Goal: Transaction & Acquisition: Book appointment/travel/reservation

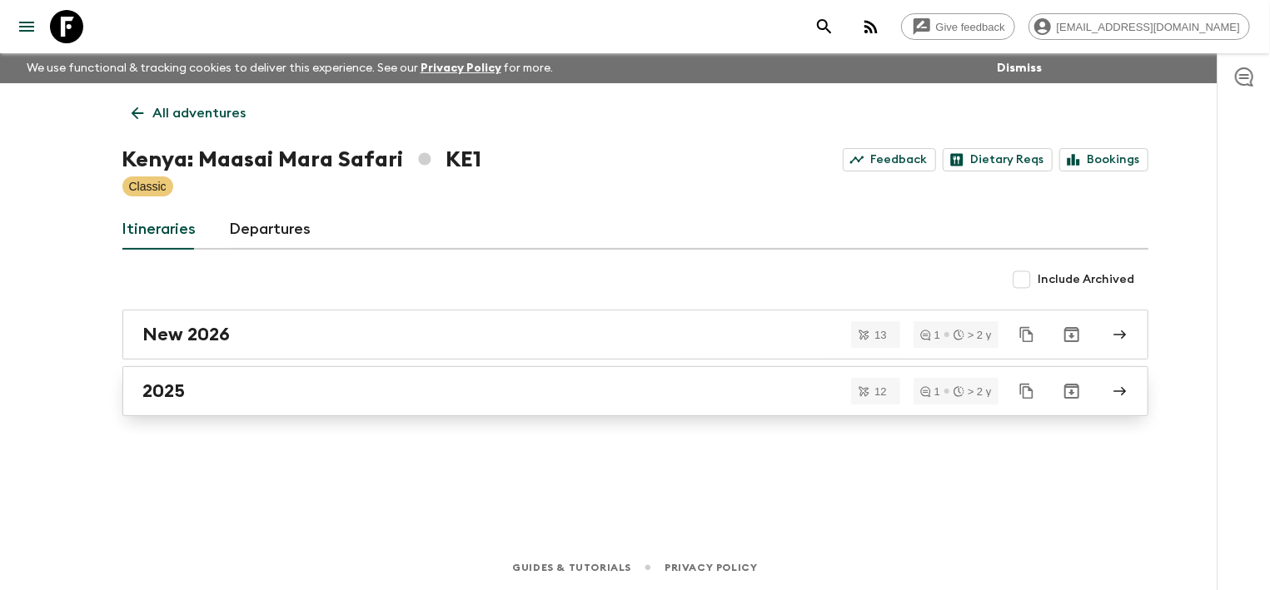
click at [257, 391] on div "2025" at bounding box center [619, 392] width 953 height 22
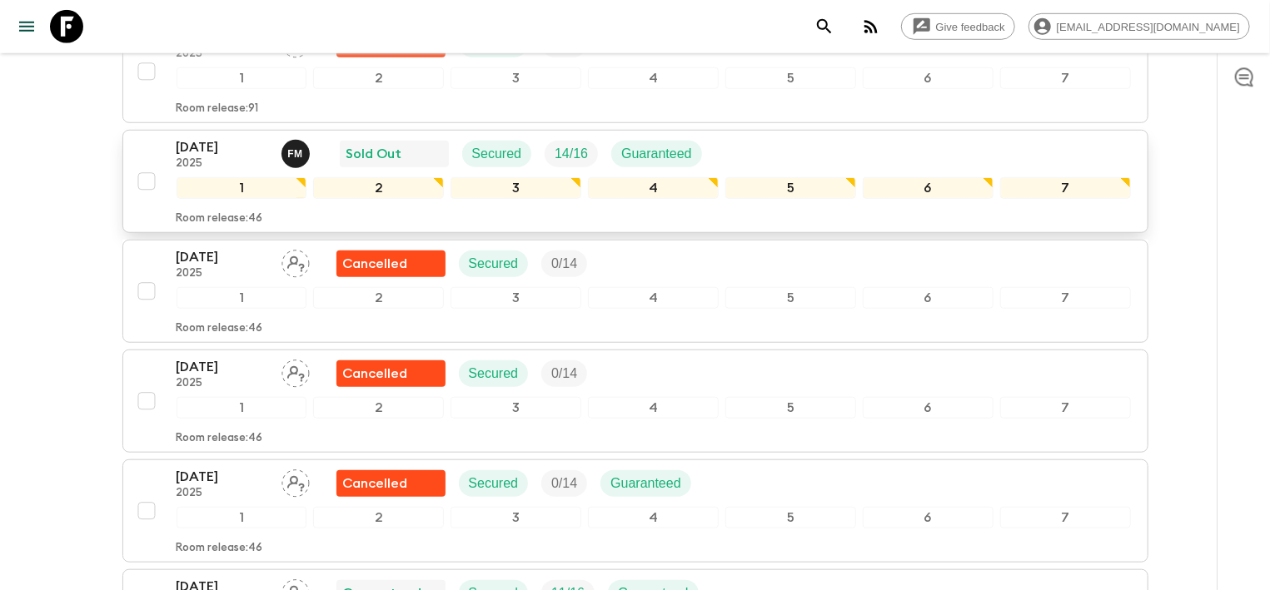
scroll to position [625, 0]
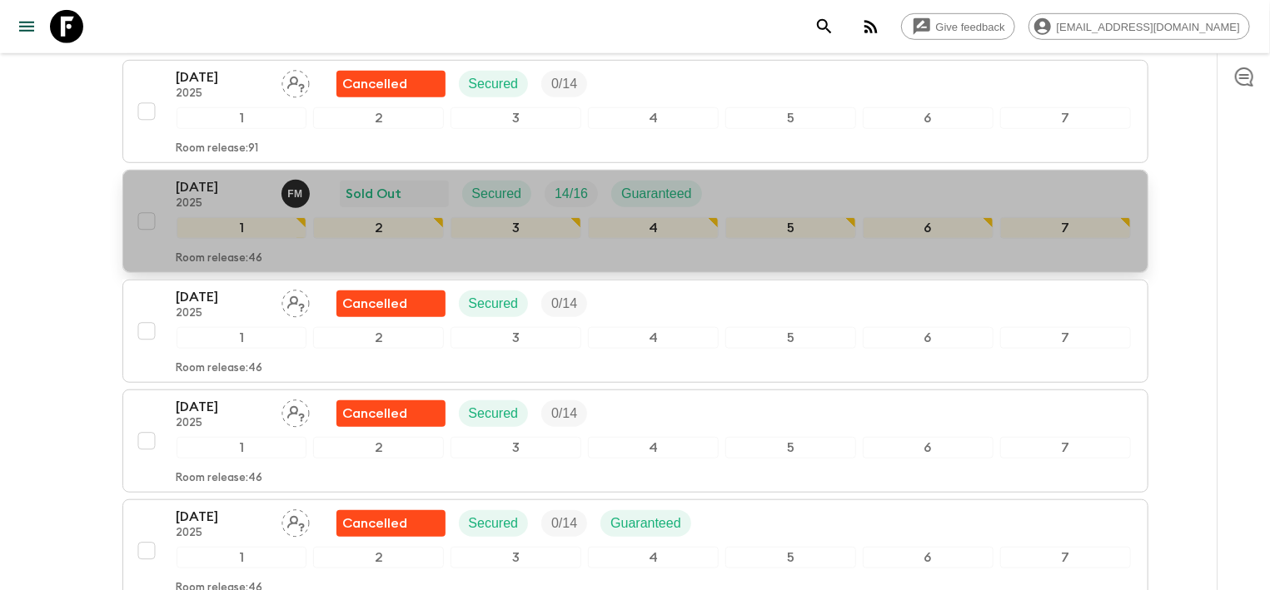
click at [207, 188] on p "[DATE]" at bounding box center [223, 187] width 92 height 20
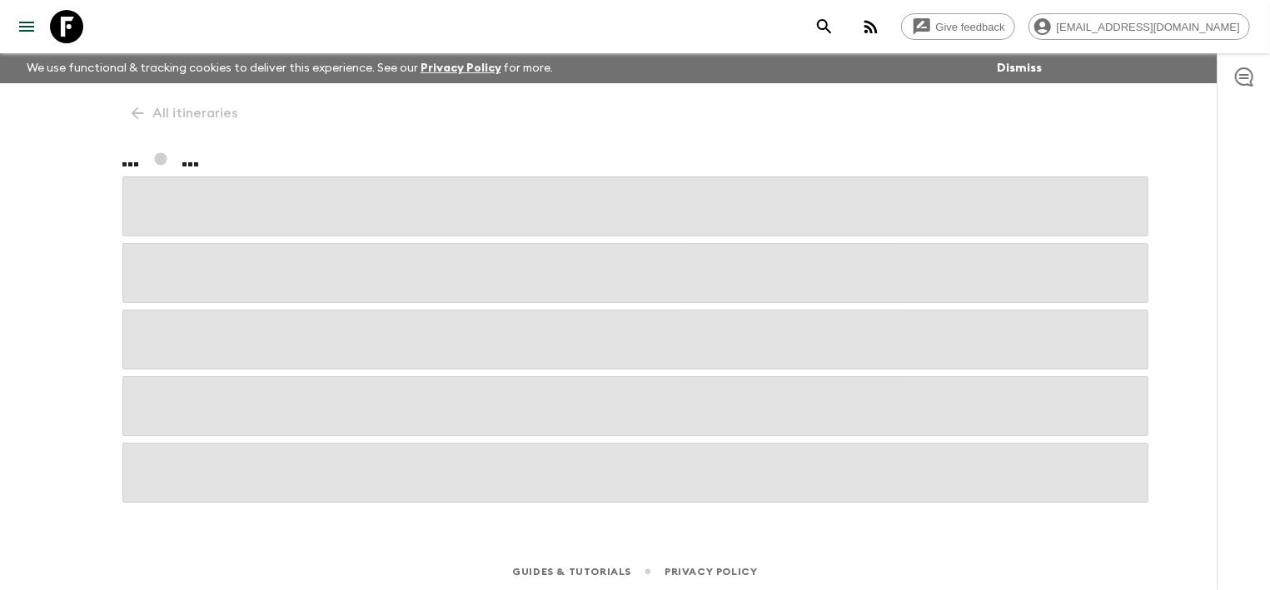
scroll to position [3, 0]
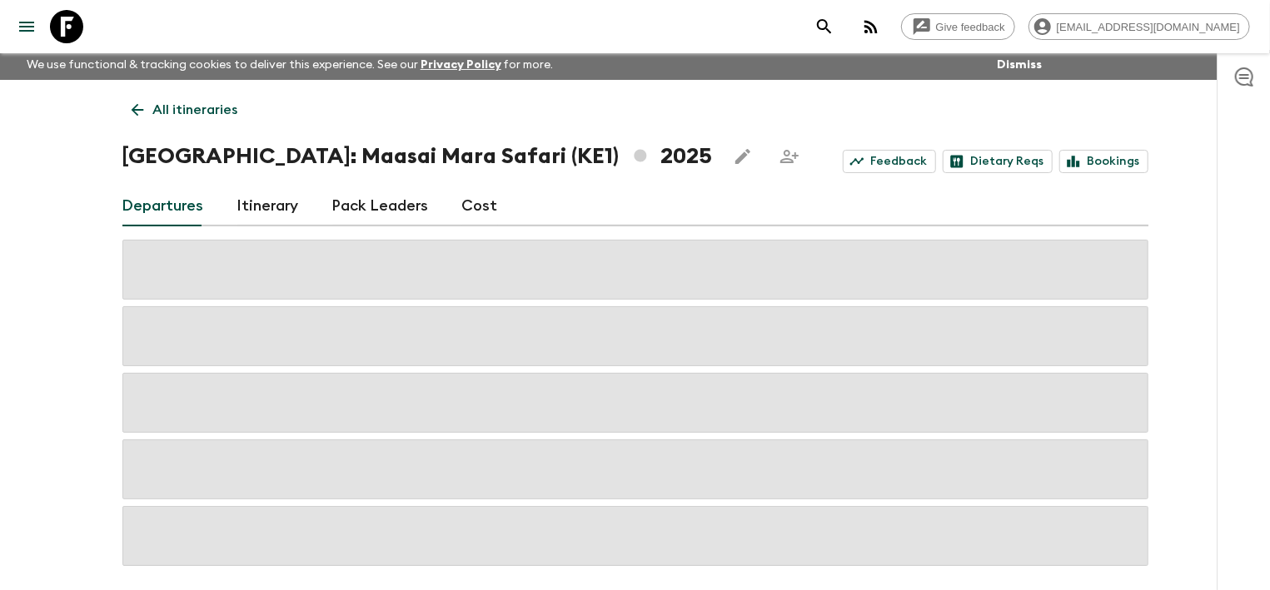
click at [462, 199] on link "Cost" at bounding box center [480, 207] width 36 height 40
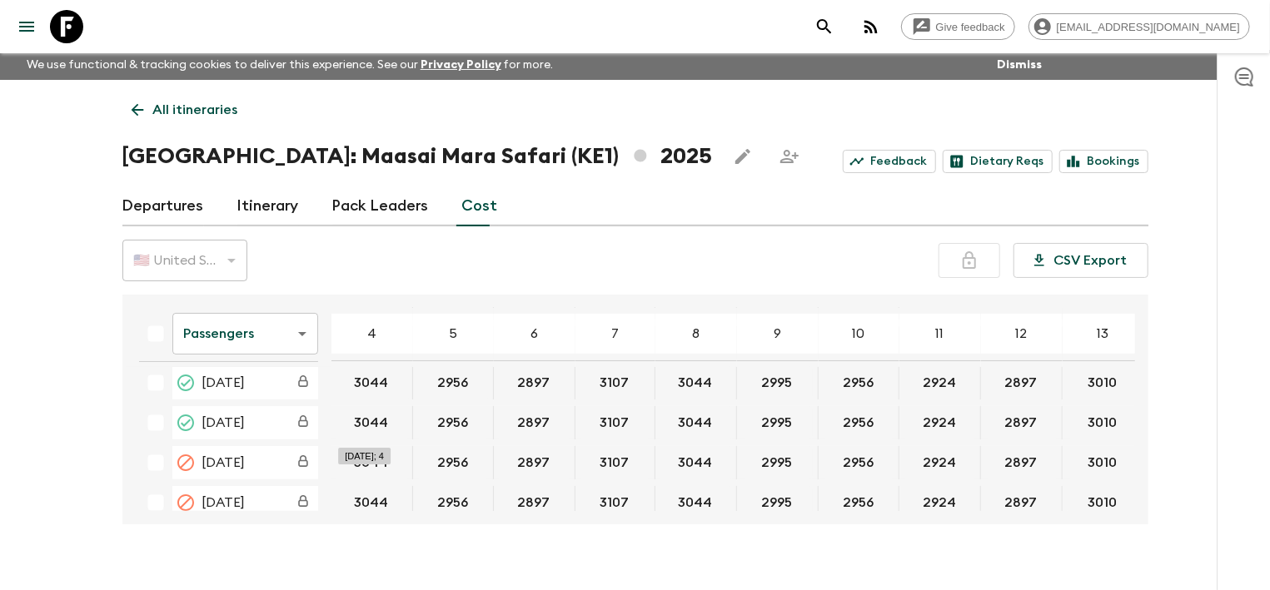
scroll to position [251, 0]
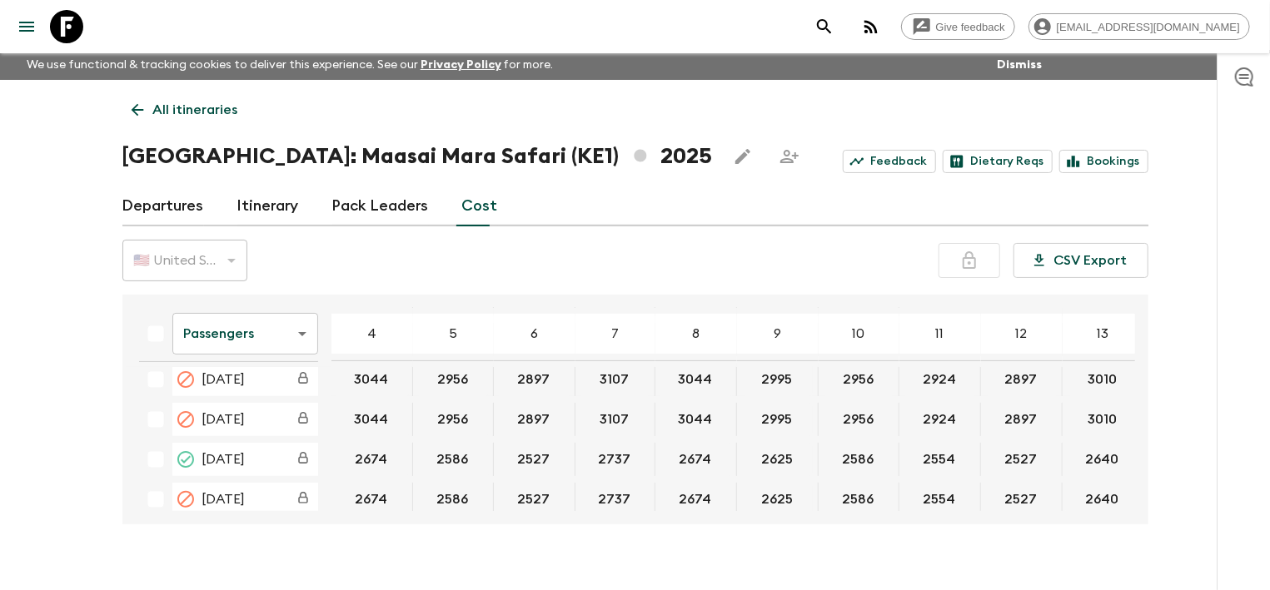
click at [295, 336] on body "Give feedback [EMAIL_ADDRESS][DOMAIN_NAME] We use functional & tracking cookies…" at bounding box center [635, 307] width 1270 height 620
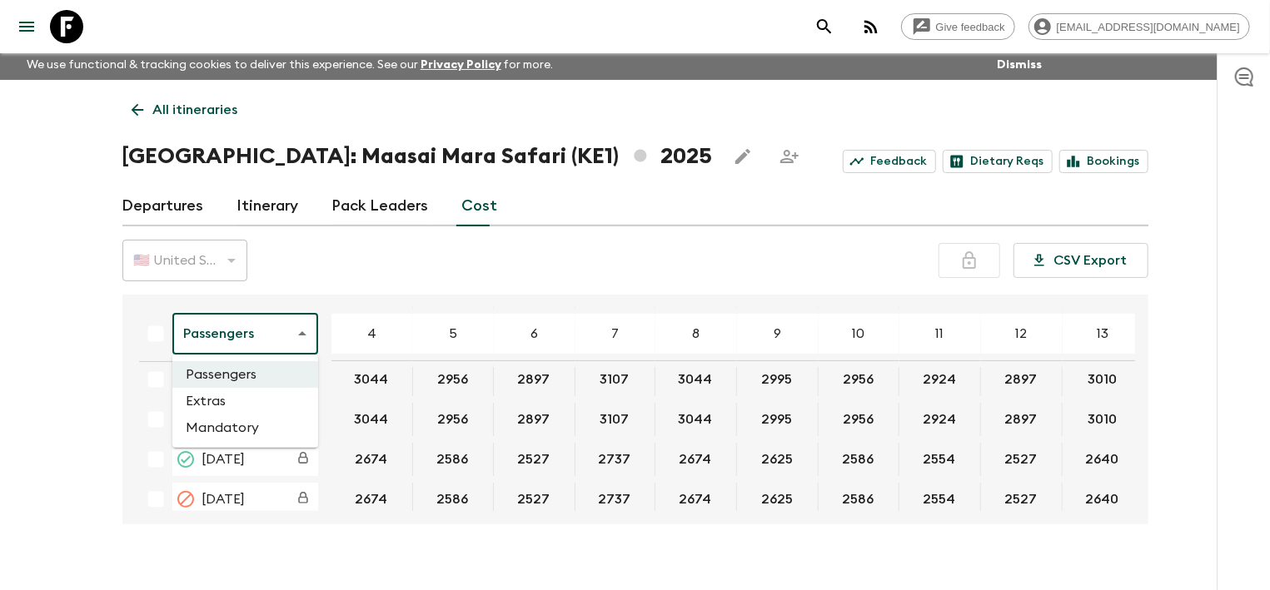
click at [211, 423] on li "Mandatory" at bounding box center [245, 428] width 146 height 27
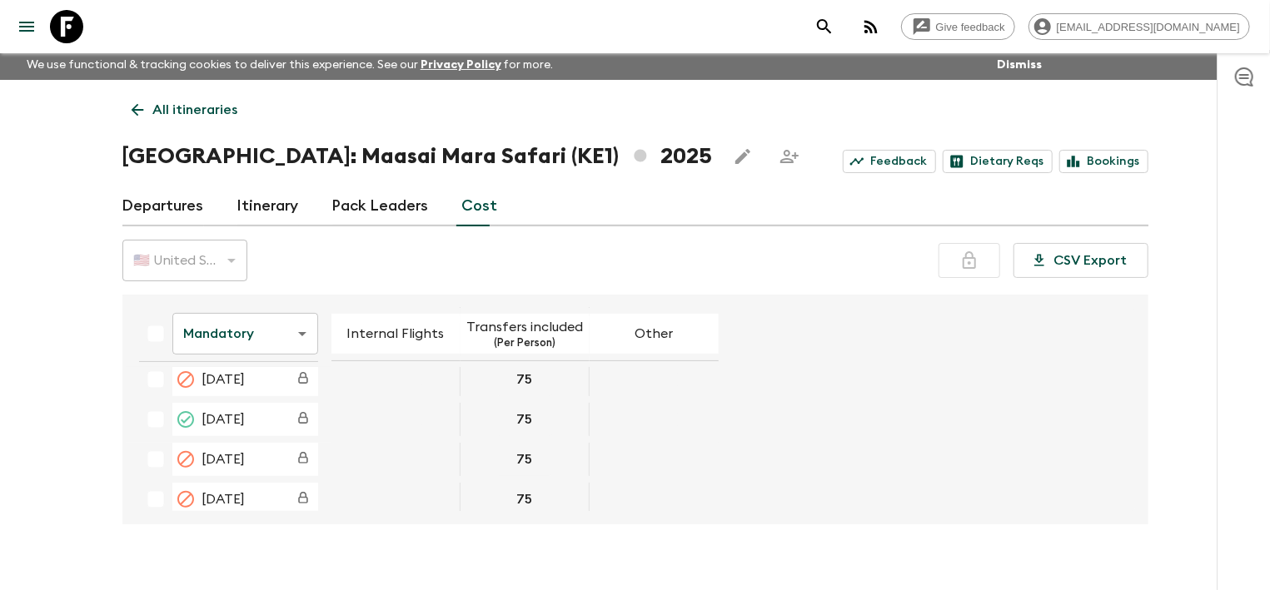
scroll to position [251, 0]
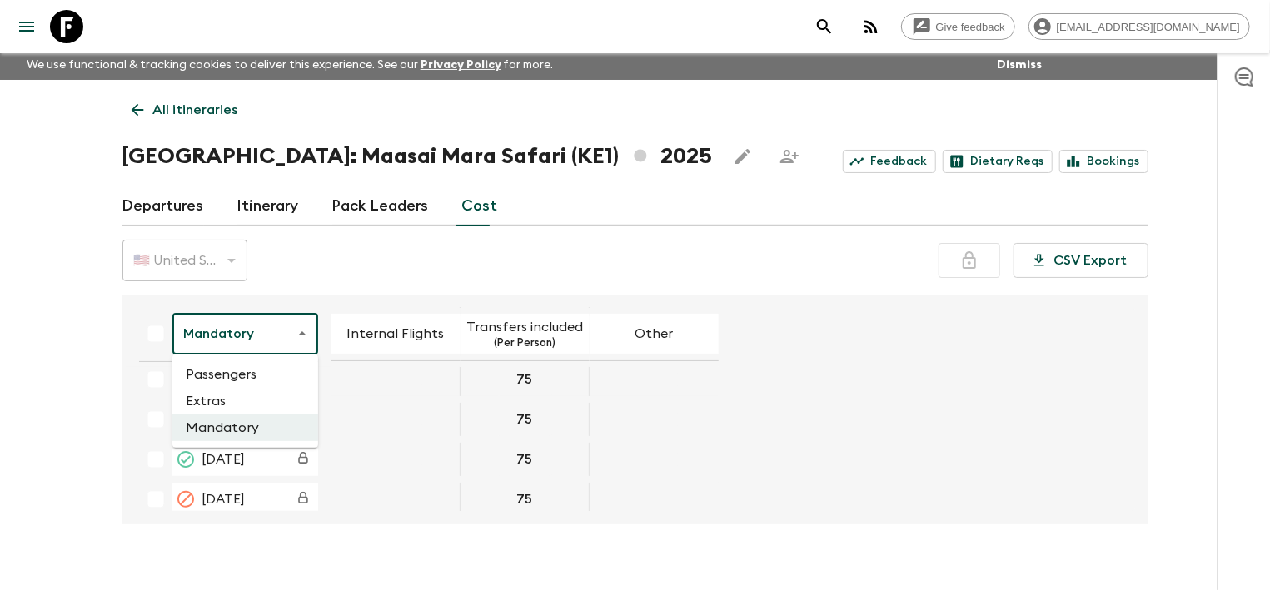
click at [303, 326] on body "Give feedback [EMAIL_ADDRESS][DOMAIN_NAME] We use functional & tracking cookies…" at bounding box center [635, 307] width 1270 height 620
click at [234, 373] on li "Passengers" at bounding box center [245, 374] width 146 height 27
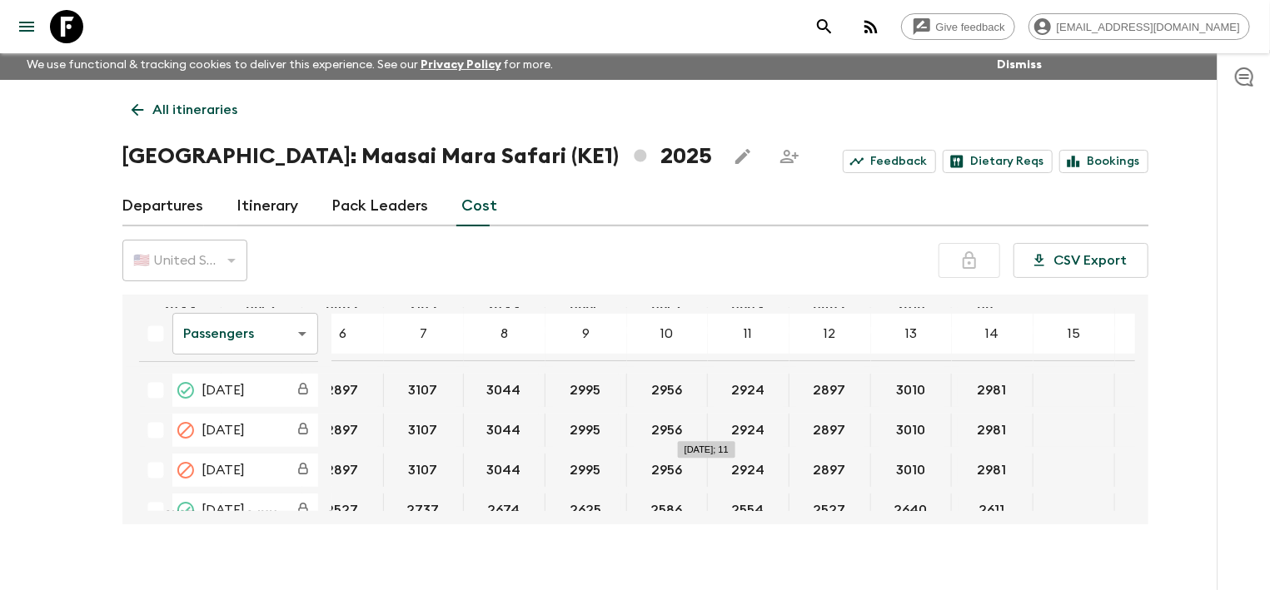
scroll to position [251, 192]
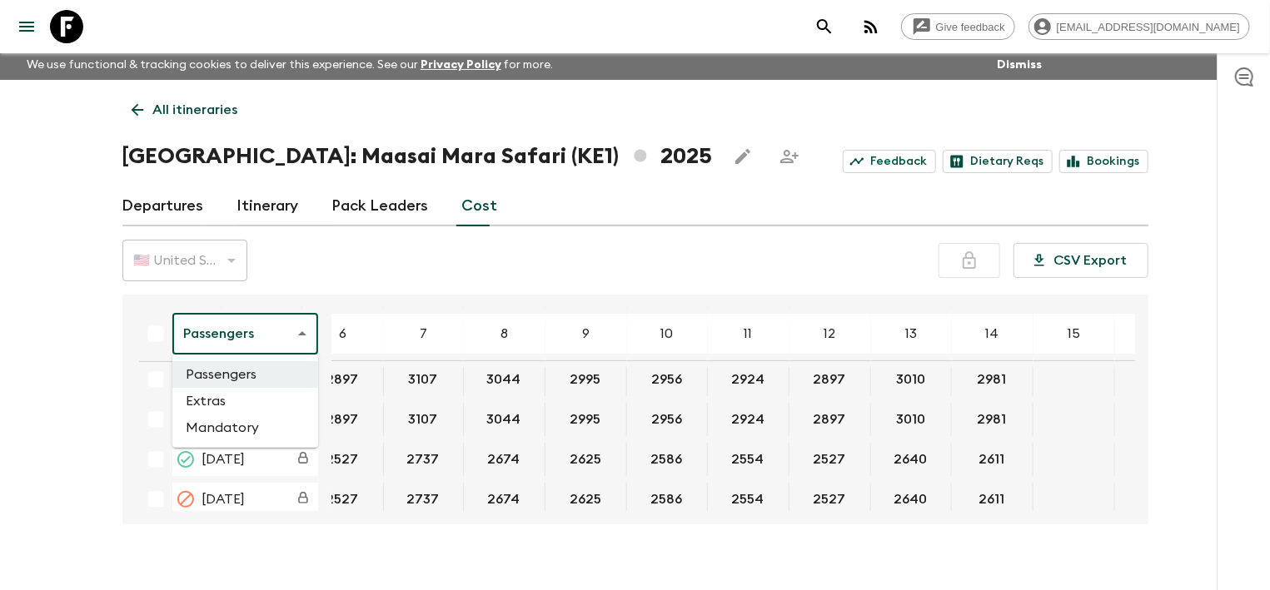
click at [308, 336] on body "Give feedback [EMAIL_ADDRESS][DOMAIN_NAME] We use functional & tracking cookies…" at bounding box center [635, 307] width 1270 height 620
click at [229, 427] on li "Mandatory" at bounding box center [245, 428] width 146 height 27
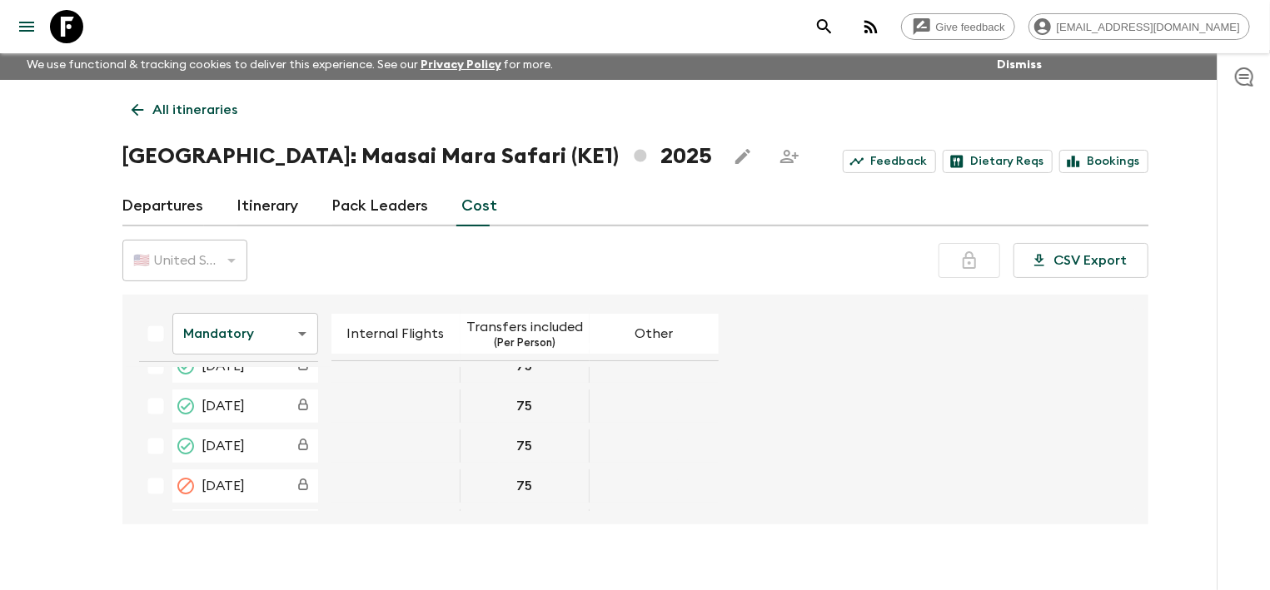
scroll to position [335, 0]
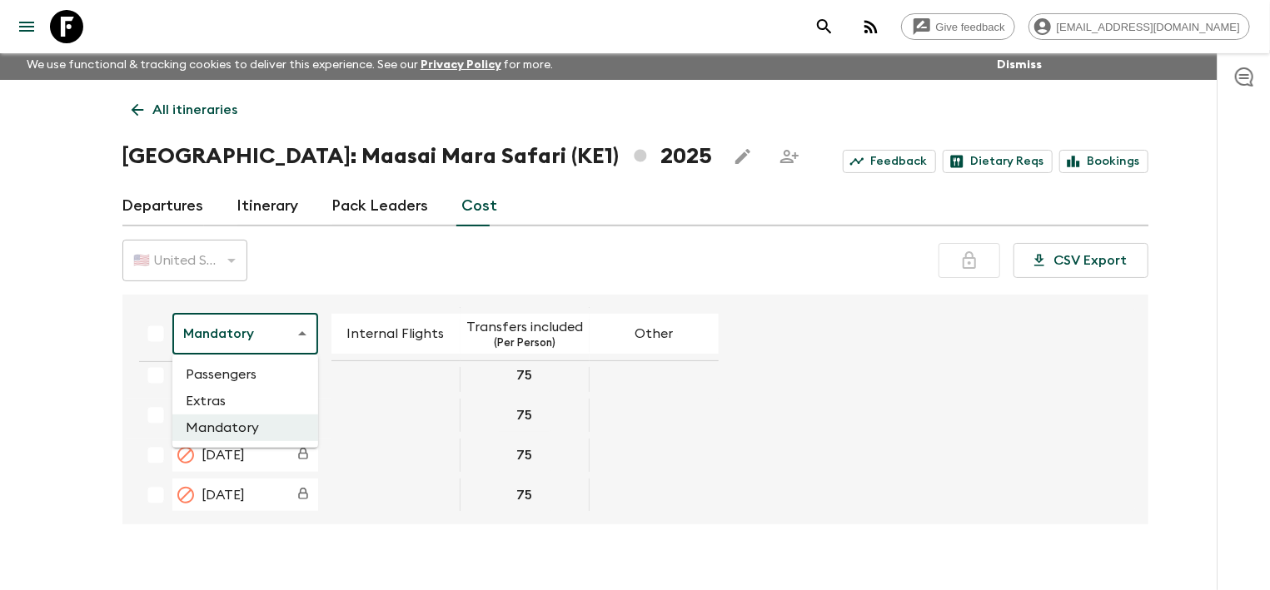
click at [305, 335] on body "Give feedback [EMAIL_ADDRESS][DOMAIN_NAME] We use functional & tracking cookies…" at bounding box center [635, 307] width 1270 height 620
click at [228, 399] on li "Extras" at bounding box center [245, 401] width 146 height 27
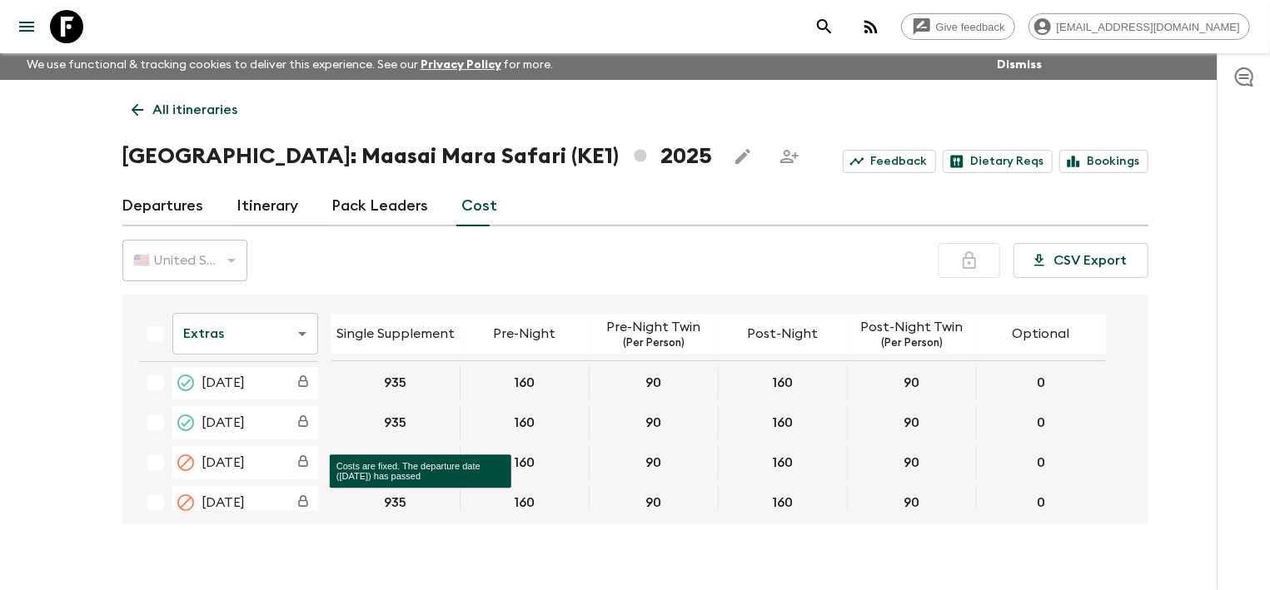
scroll to position [251, 0]
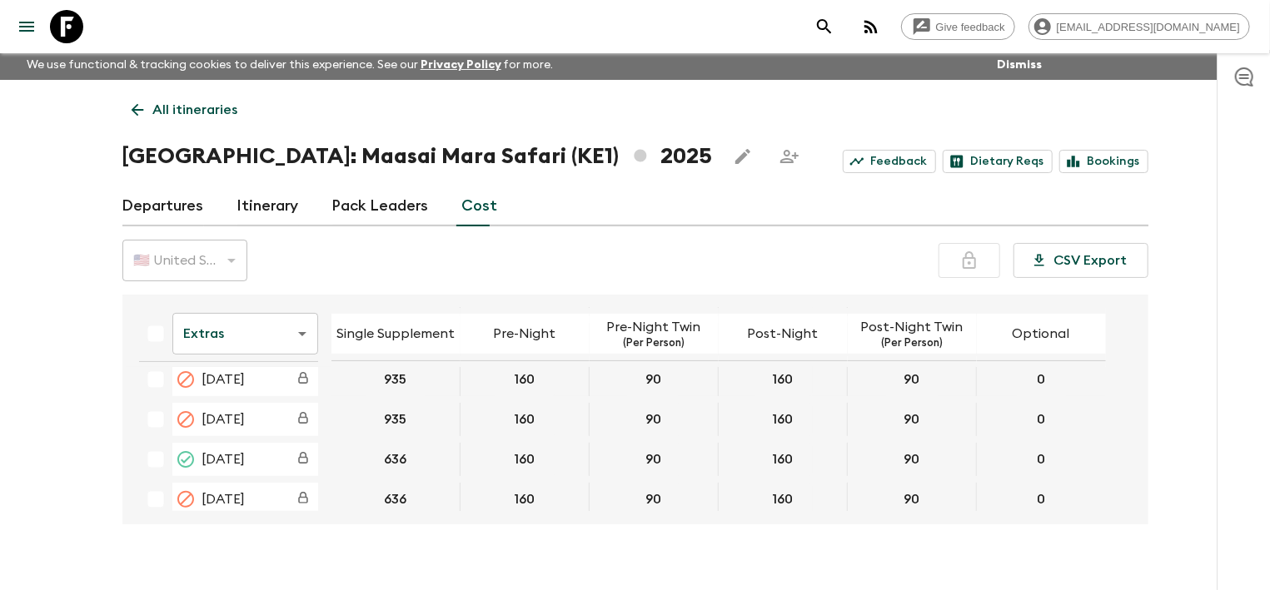
click at [304, 336] on body "Give feedback [EMAIL_ADDRESS][DOMAIN_NAME] We use functional & tracking cookies…" at bounding box center [635, 307] width 1270 height 620
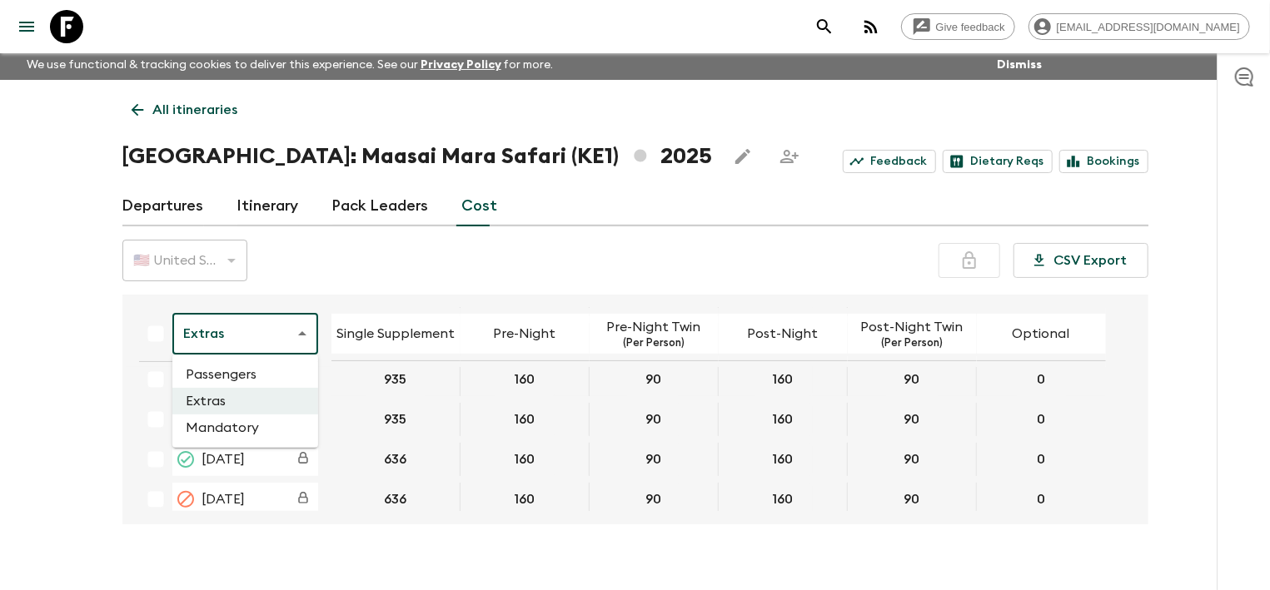
click at [241, 371] on li "Passengers" at bounding box center [245, 374] width 146 height 27
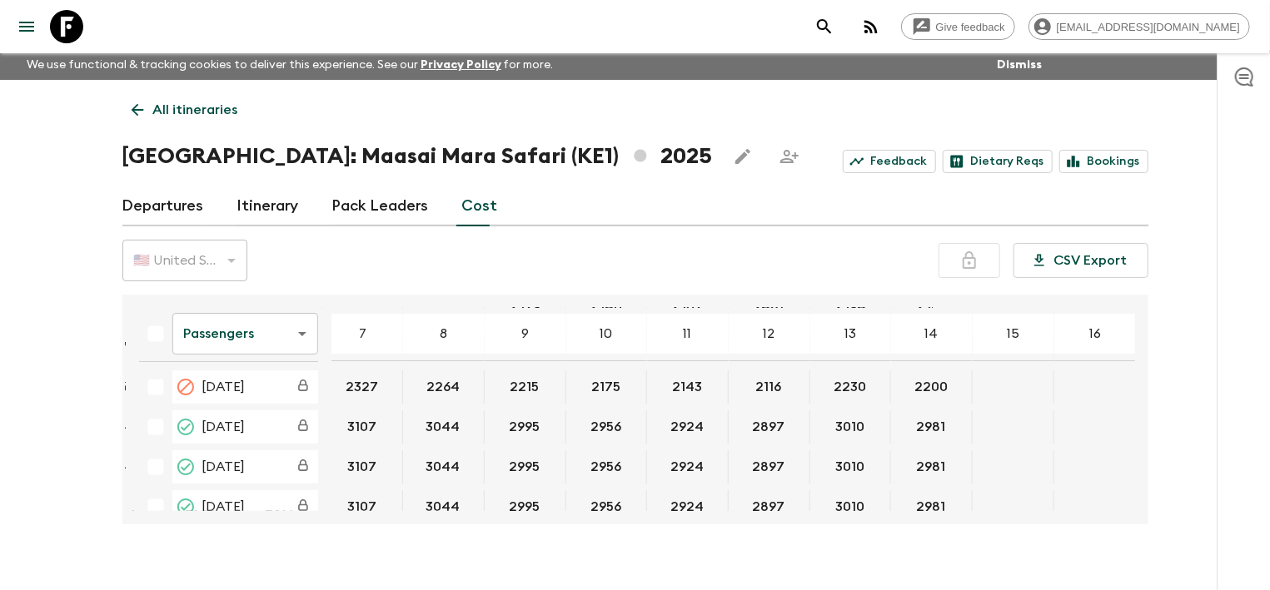
scroll to position [251, 252]
